Goal: Information Seeking & Learning: Learn about a topic

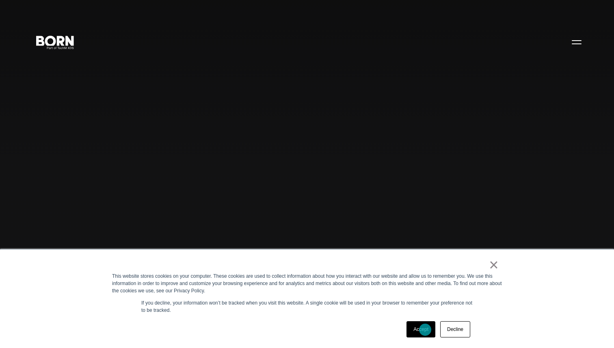
click at [424, 330] on link "Accept" at bounding box center [420, 329] width 29 height 16
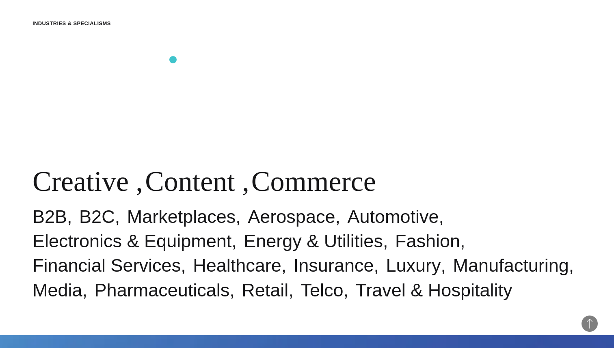
scroll to position [375, 0]
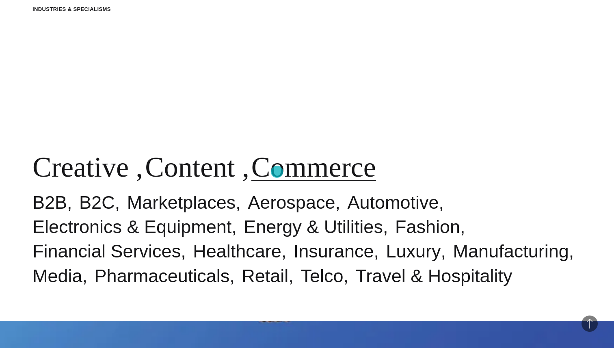
click at [277, 172] on link "Commerce" at bounding box center [313, 166] width 125 height 31
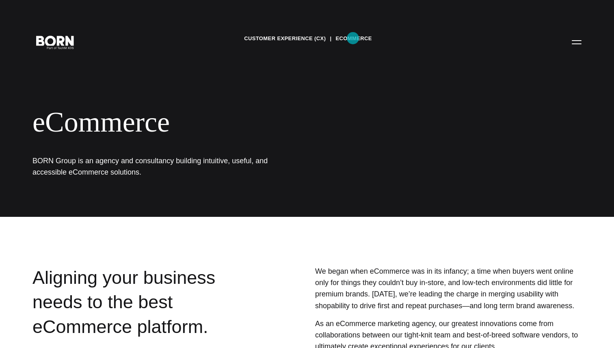
click at [353, 39] on link "eCommerce" at bounding box center [353, 38] width 36 height 12
drag, startPoint x: 229, startPoint y: 189, endPoint x: 186, endPoint y: -5, distance: 199.1
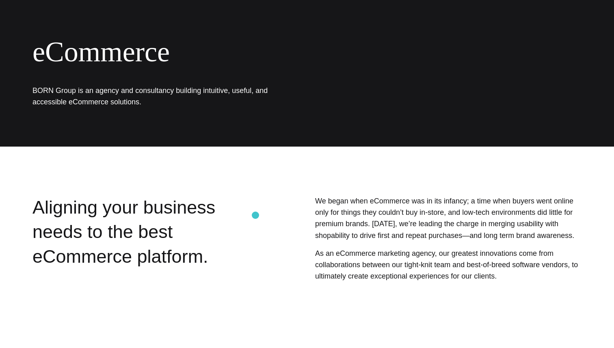
scroll to position [123, 0]
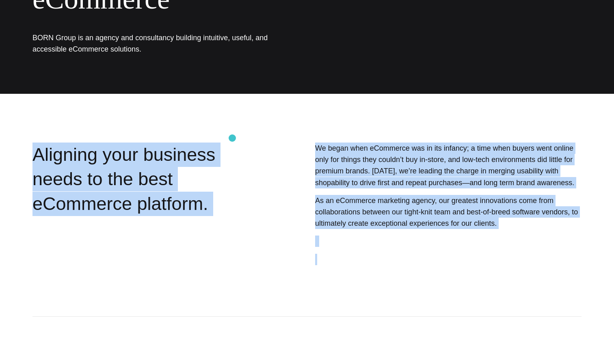
drag, startPoint x: 378, startPoint y: 259, endPoint x: 240, endPoint y: 150, distance: 176.4
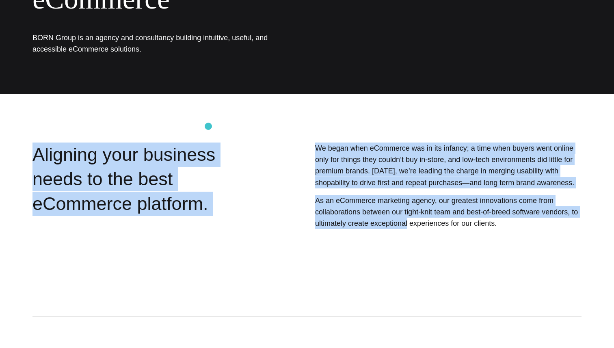
drag, startPoint x: 208, startPoint y: 126, endPoint x: 395, endPoint y: 229, distance: 213.3
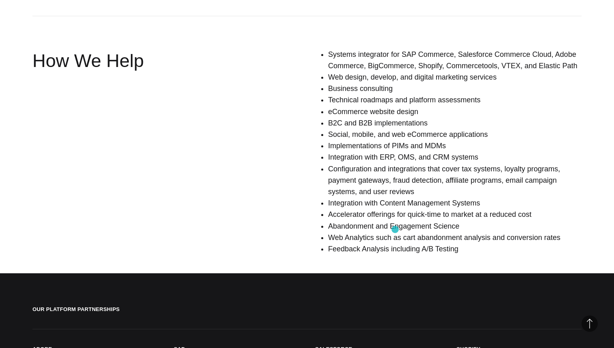
scroll to position [566, 0]
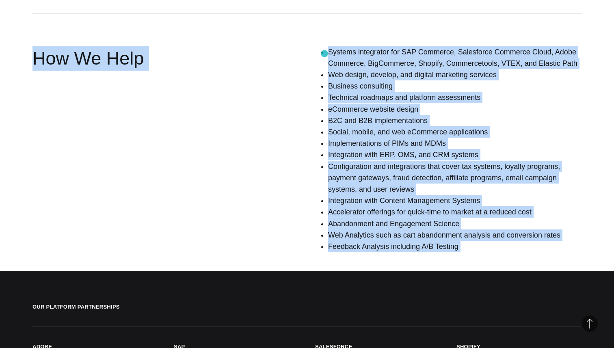
drag, startPoint x: 460, startPoint y: 278, endPoint x: 309, endPoint y: 6, distance: 311.1
click at [309, 5] on main "Customer Experience (CX) eCommerce eCommerce BORN Group is an agency and consul…" at bounding box center [307, 97] width 614 height 1326
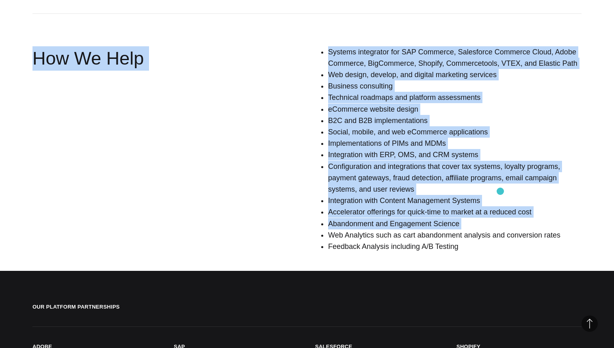
drag, startPoint x: 299, startPoint y: 8, endPoint x: 506, endPoint y: 227, distance: 301.2
click at [506, 227] on section "Service Offerings How We Help Systems integrator for SAP Commerce, Salesforce C…" at bounding box center [307, 49] width 614 height 418
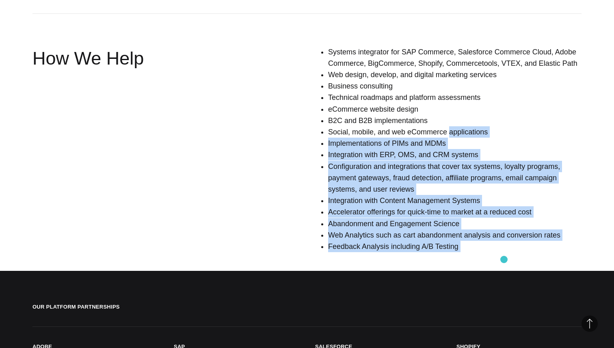
drag, startPoint x: 504, startPoint y: 259, endPoint x: 448, endPoint y: 130, distance: 141.1
click at [448, 132] on main "Customer Experience (CX) eCommerce eCommerce BORN Group is an agency and consul…" at bounding box center [307, 97] width 614 height 1326
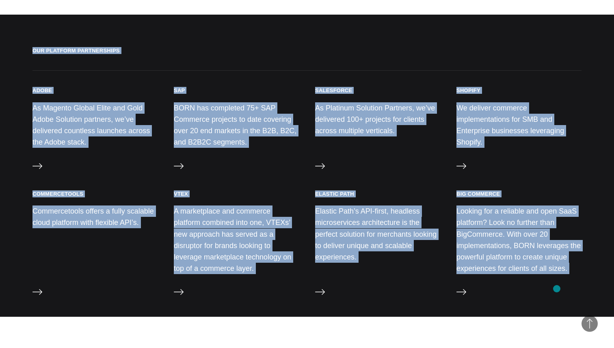
scroll to position [837, 0]
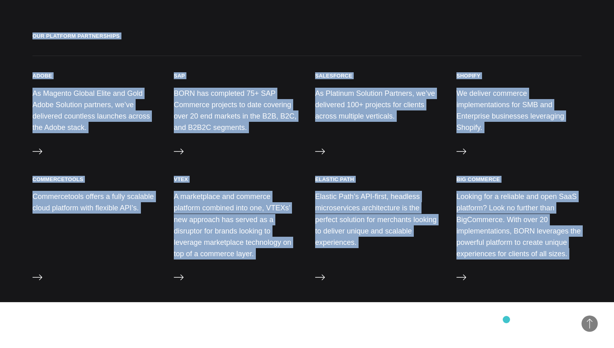
drag, startPoint x: 322, startPoint y: 30, endPoint x: 500, endPoint y: 315, distance: 336.3
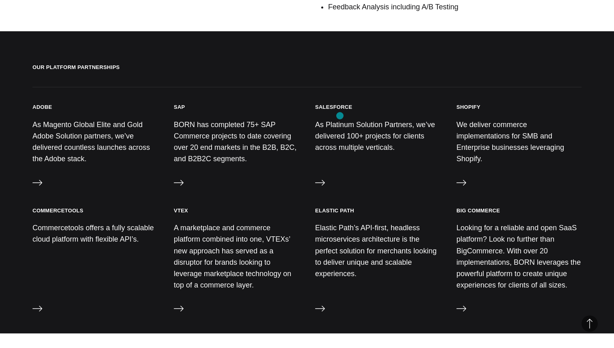
scroll to position [0, 0]
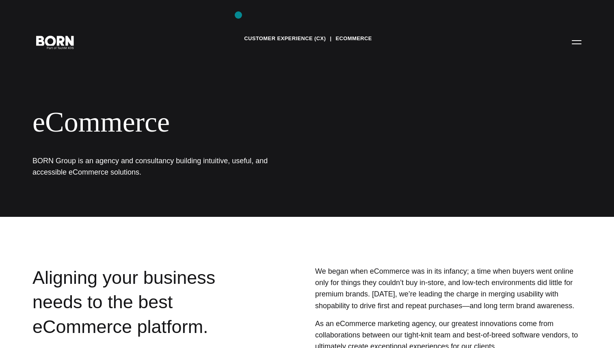
drag, startPoint x: 500, startPoint y: 315, endPoint x: 139, endPoint y: 326, distance: 361.4
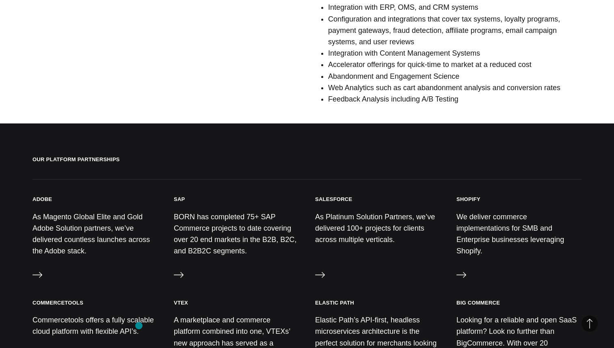
scroll to position [720, 0]
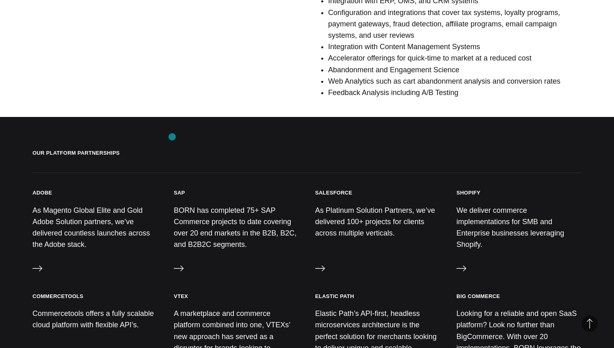
click at [172, 137] on section "Our Platform Partnerships Adobe As Magento Global Elite and Gold Adobe Solution…" at bounding box center [307, 205] width 614 height 176
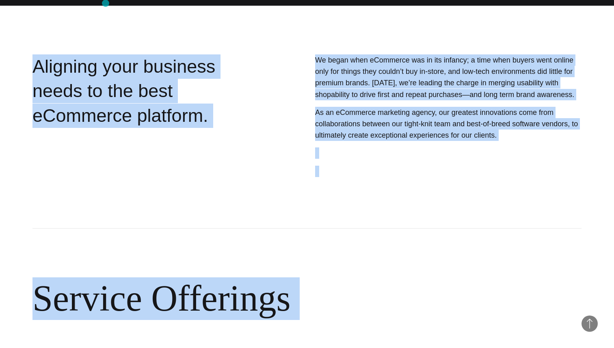
scroll to position [0, 0]
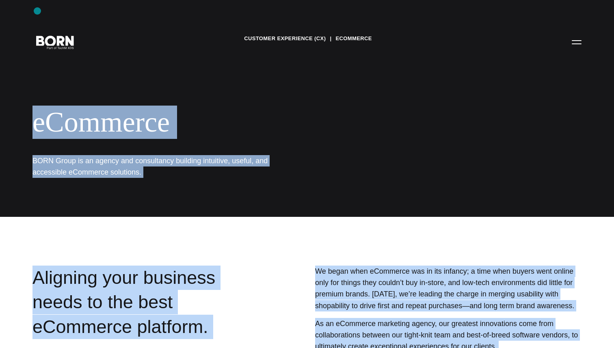
drag, startPoint x: 311, startPoint y: 278, endPoint x: 47, endPoint y: 23, distance: 366.9
click at [262, 43] on link "Customer Experience (CX)" at bounding box center [285, 38] width 82 height 12
